Goal: Check status: Check status

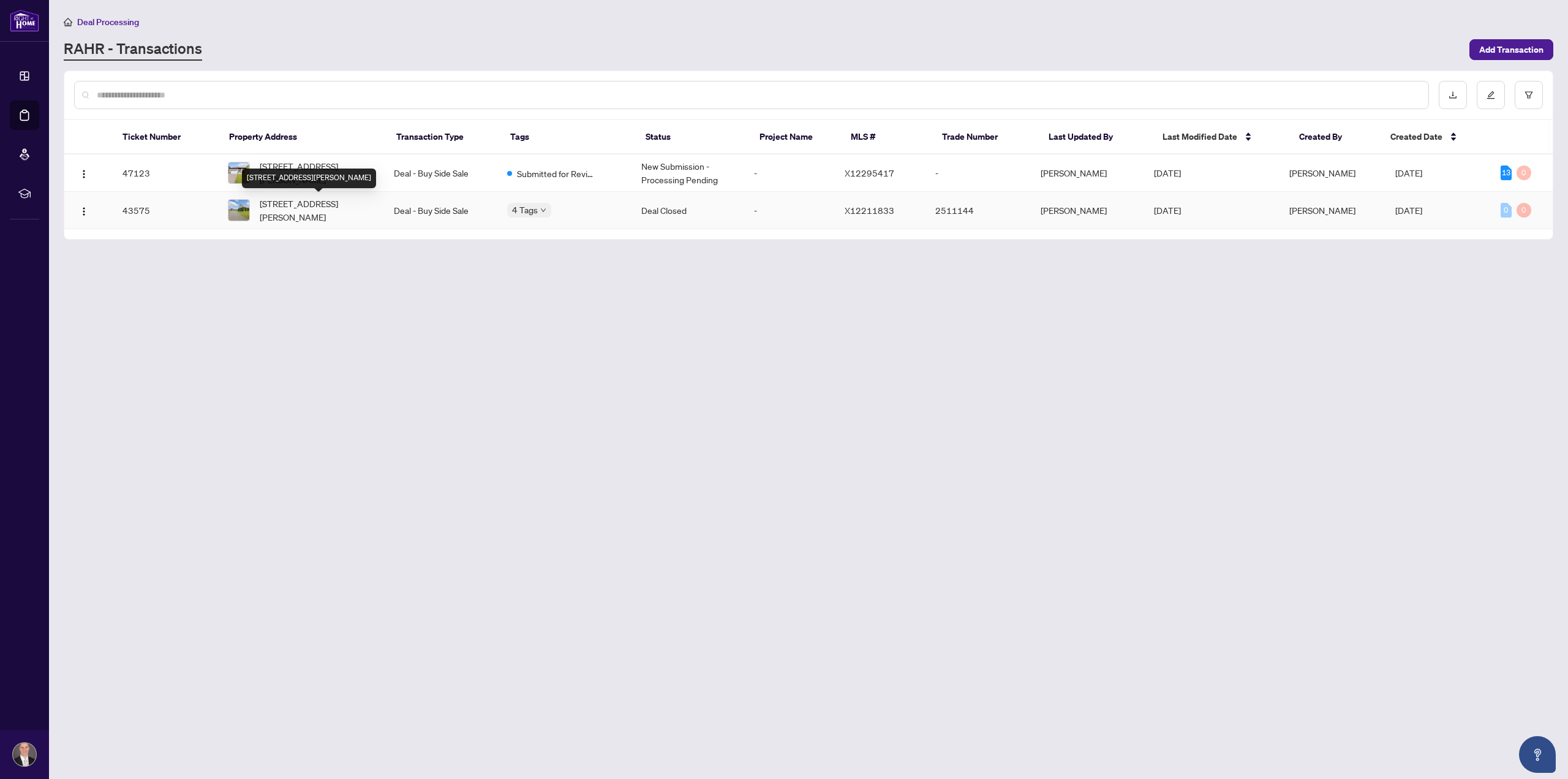
click at [324, 200] on span "[STREET_ADDRESS][PERSON_NAME]" at bounding box center [317, 210] width 115 height 27
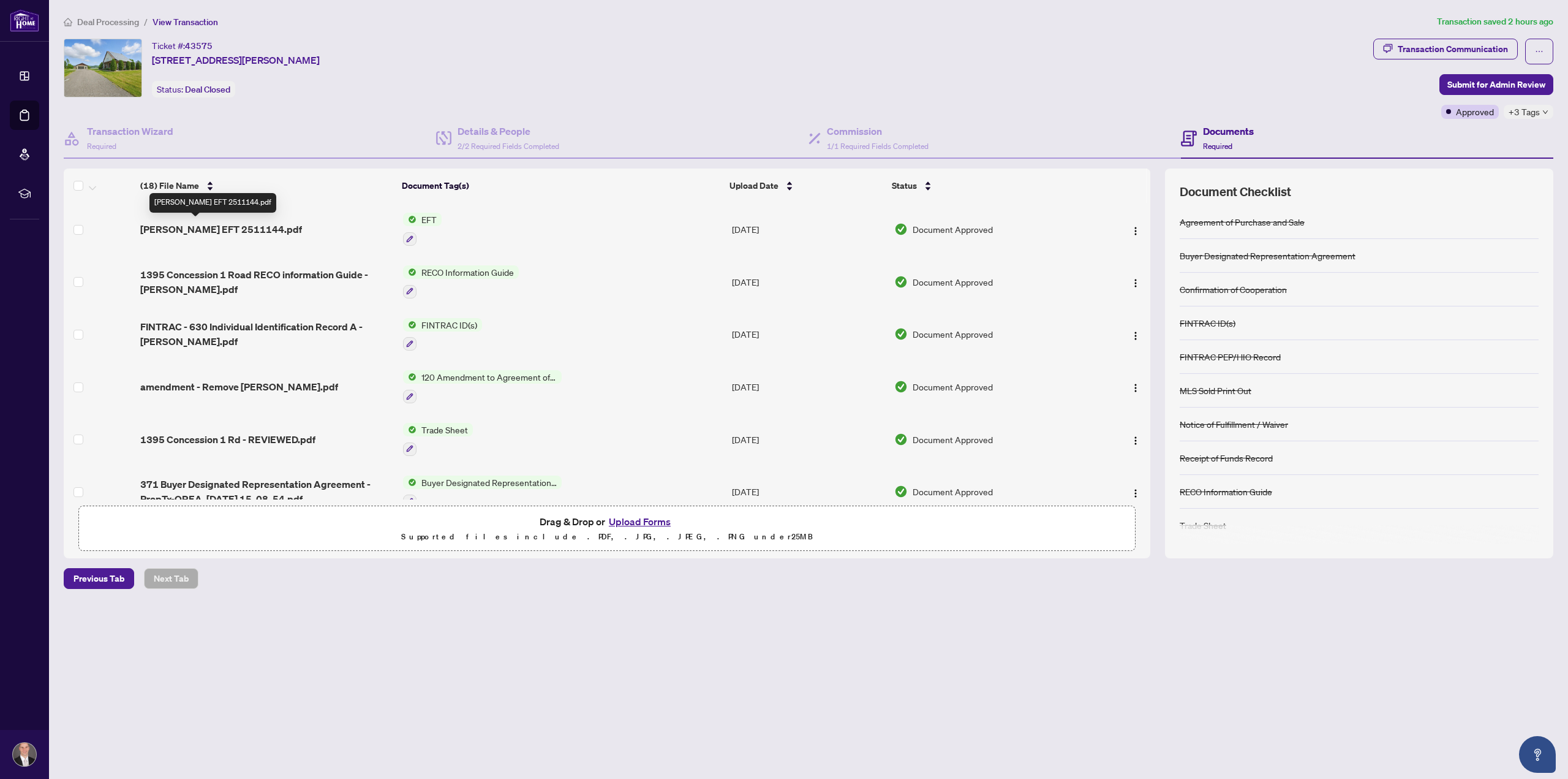
click at [202, 226] on span "Jasons EFT 2511144.pdf" at bounding box center [221, 229] width 162 height 15
